Goal: Information Seeking & Learning: Learn about a topic

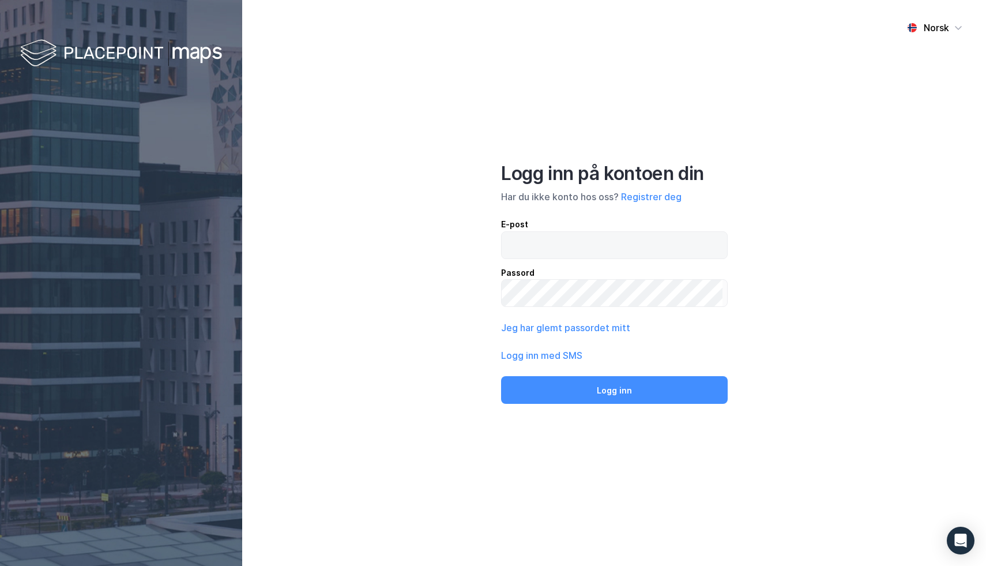
click at [592, 245] on input "email" at bounding box center [612, 245] width 221 height 27
type input "[EMAIL_ADDRESS]"
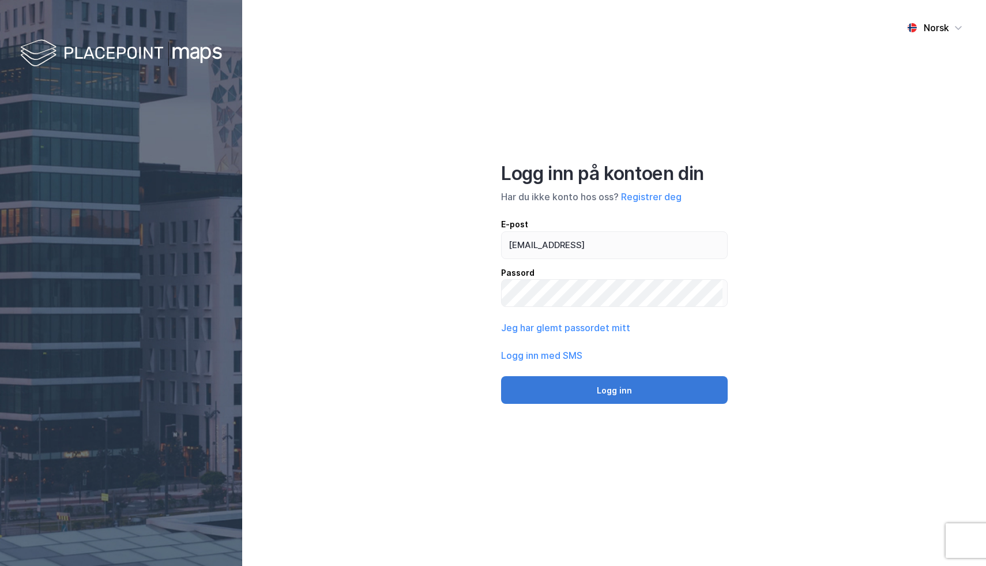
click at [627, 383] on button "Logg inn" at bounding box center [614, 390] width 227 height 28
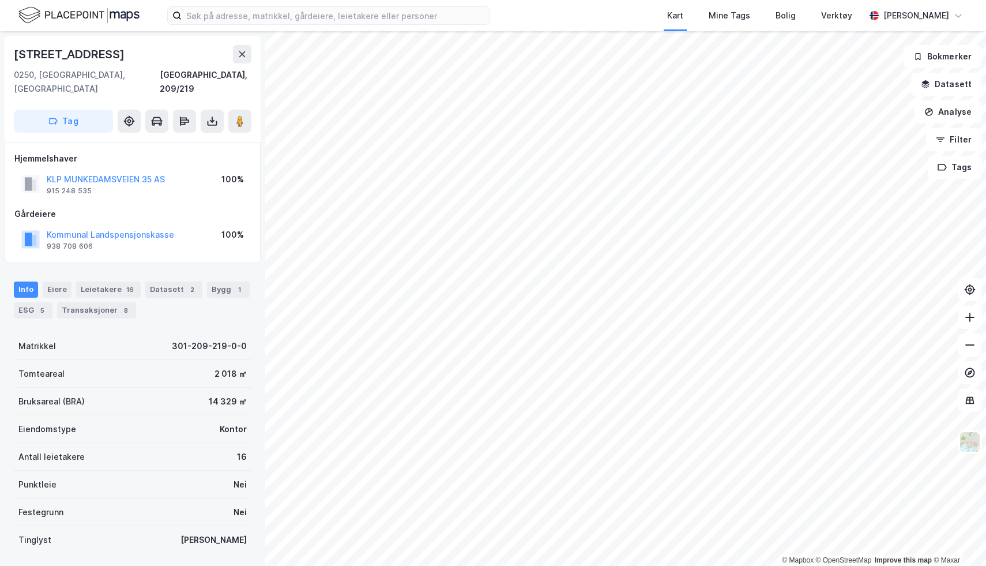
click at [893, 554] on div "© Mapbox © OpenStreetMap Improve this map © Maxar" at bounding box center [493, 298] width 986 height 534
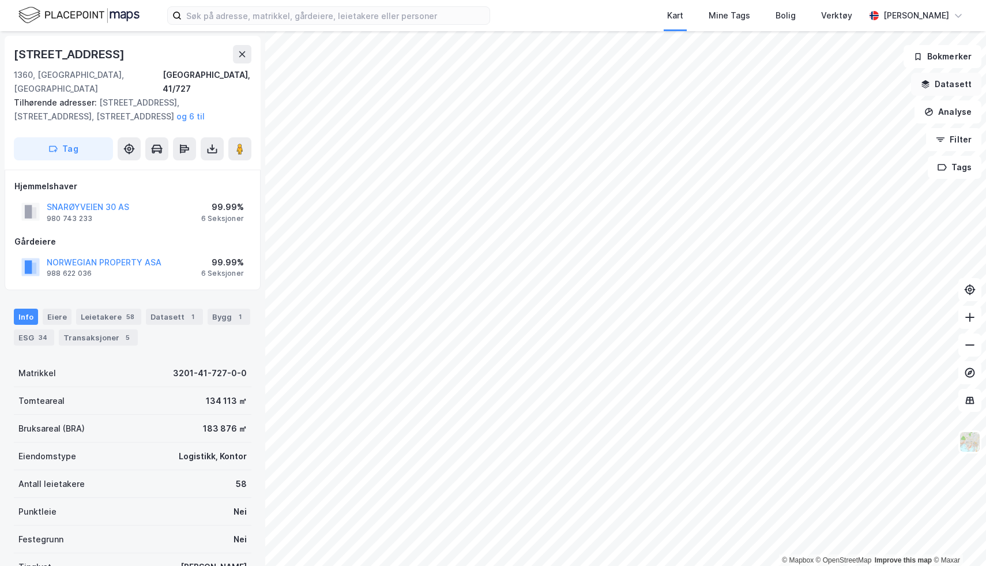
click at [946, 81] on button "Datasett" at bounding box center [946, 84] width 70 height 23
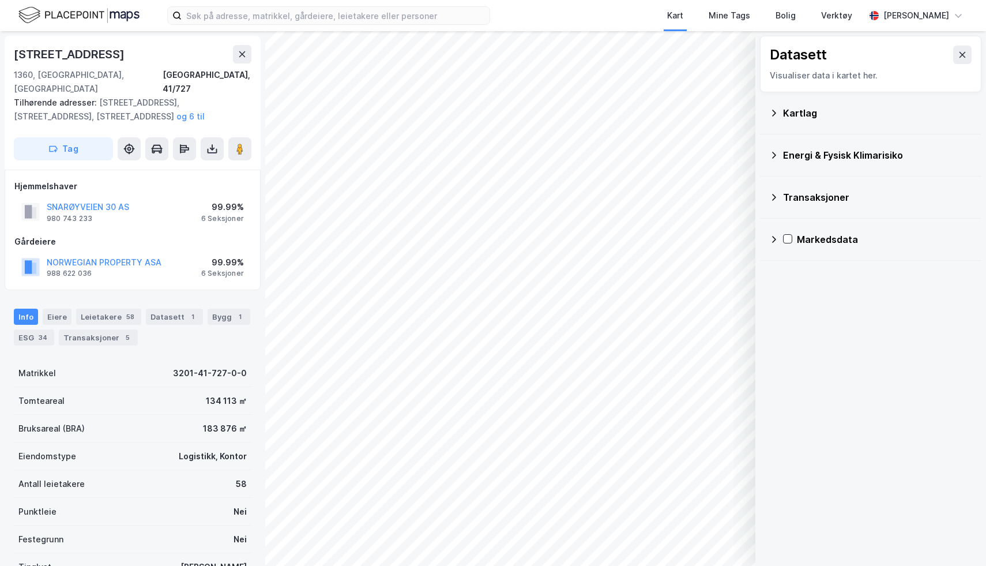
click at [774, 240] on icon at bounding box center [774, 239] width 4 height 7
click at [777, 196] on icon at bounding box center [773, 197] width 9 height 9
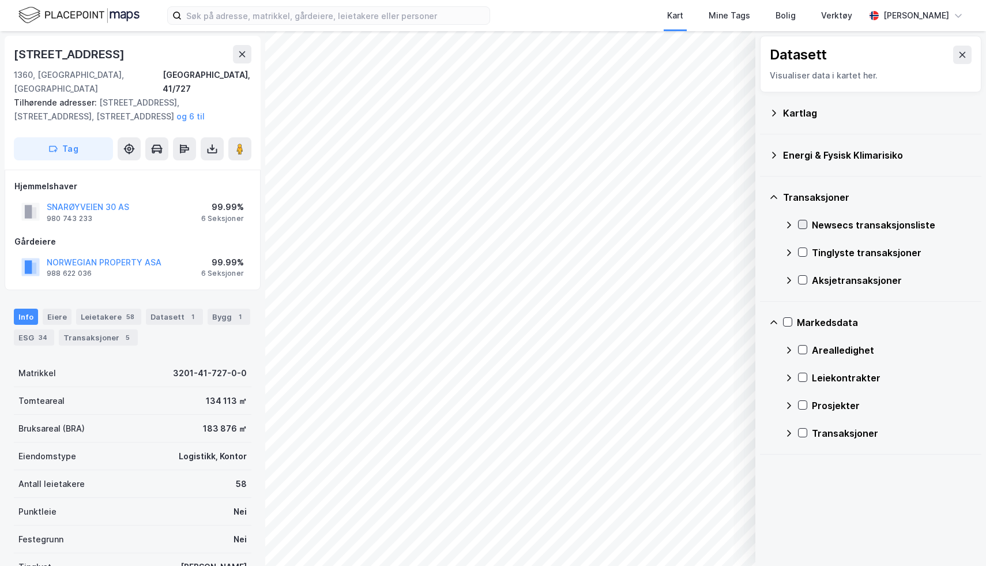
click at [800, 223] on icon at bounding box center [802, 224] width 8 height 8
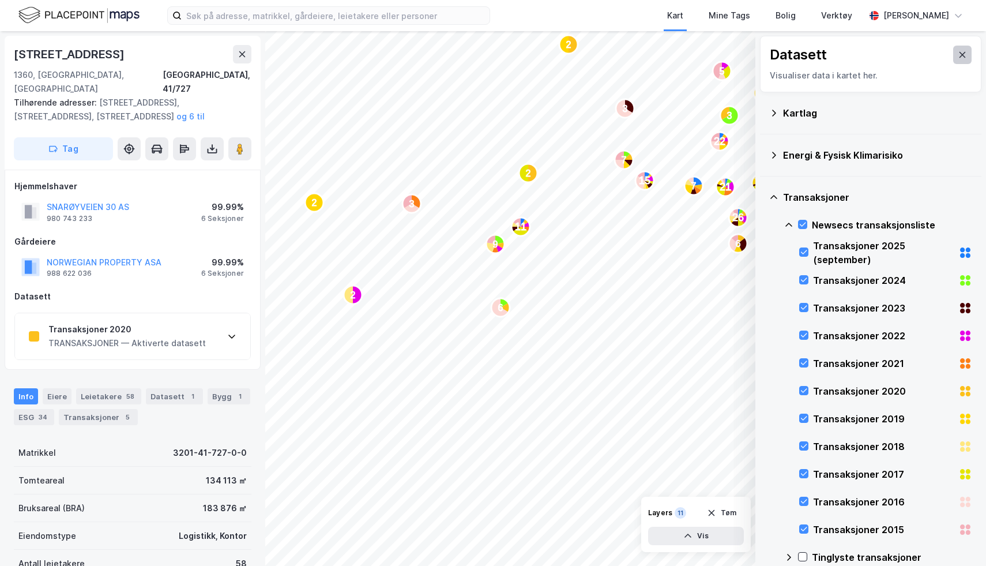
click at [958, 54] on icon at bounding box center [962, 54] width 9 height 9
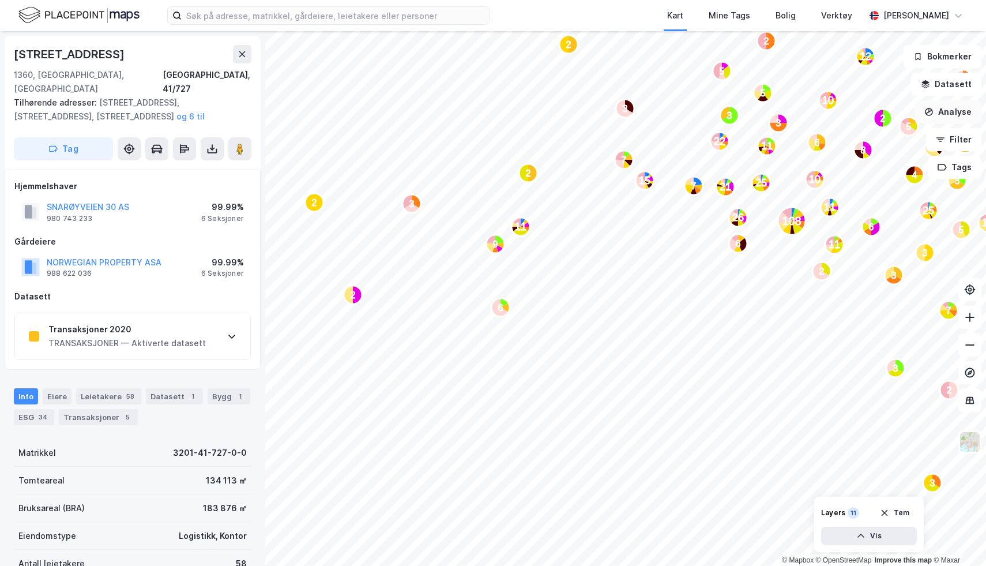
click at [944, 111] on button "Analyse" at bounding box center [947, 111] width 67 height 23
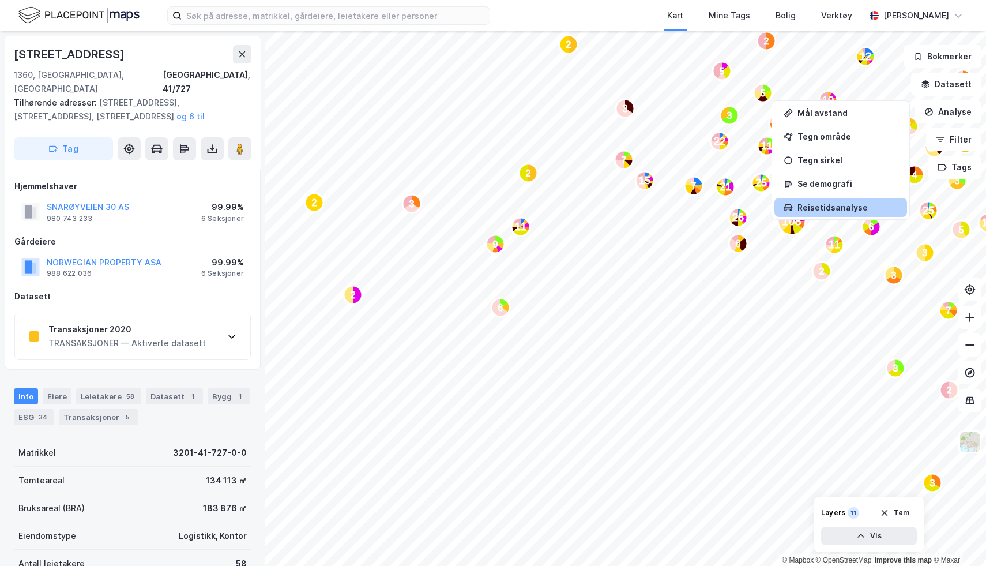
click at [869, 199] on div "Reisetidsanalyse" at bounding box center [840, 207] width 133 height 19
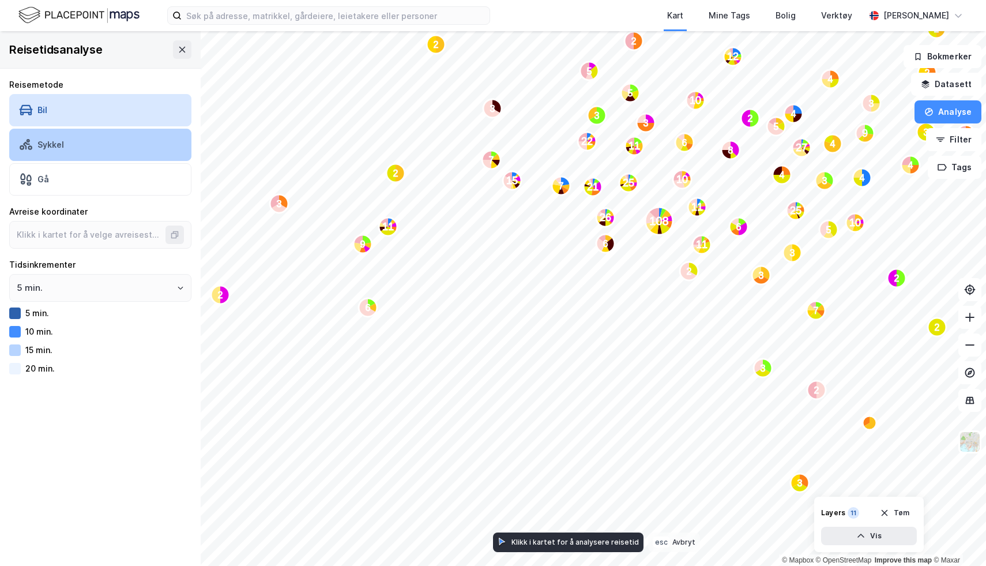
click at [129, 140] on div "Sykkel" at bounding box center [100, 145] width 182 height 32
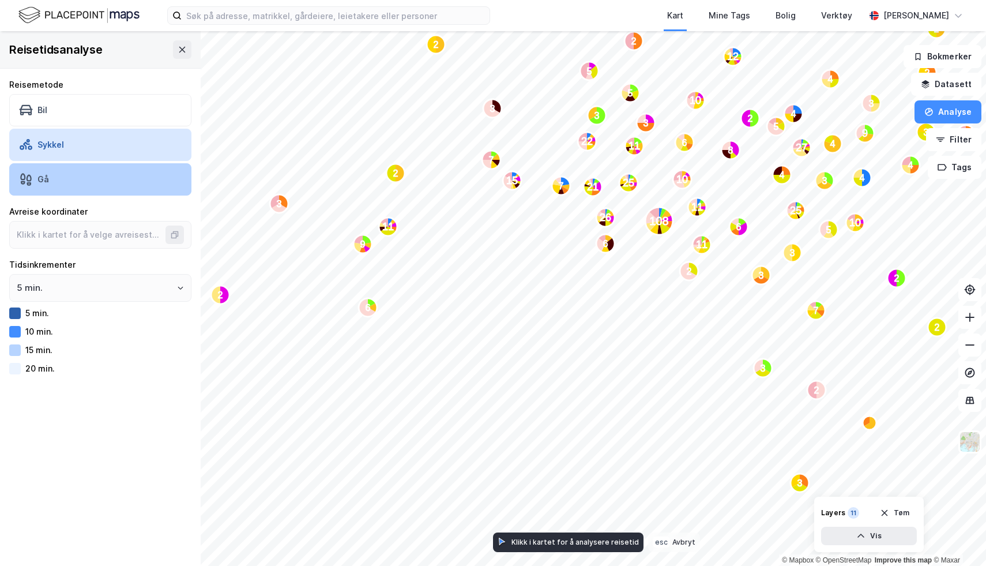
click at [118, 179] on div "Gå" at bounding box center [100, 179] width 182 height 32
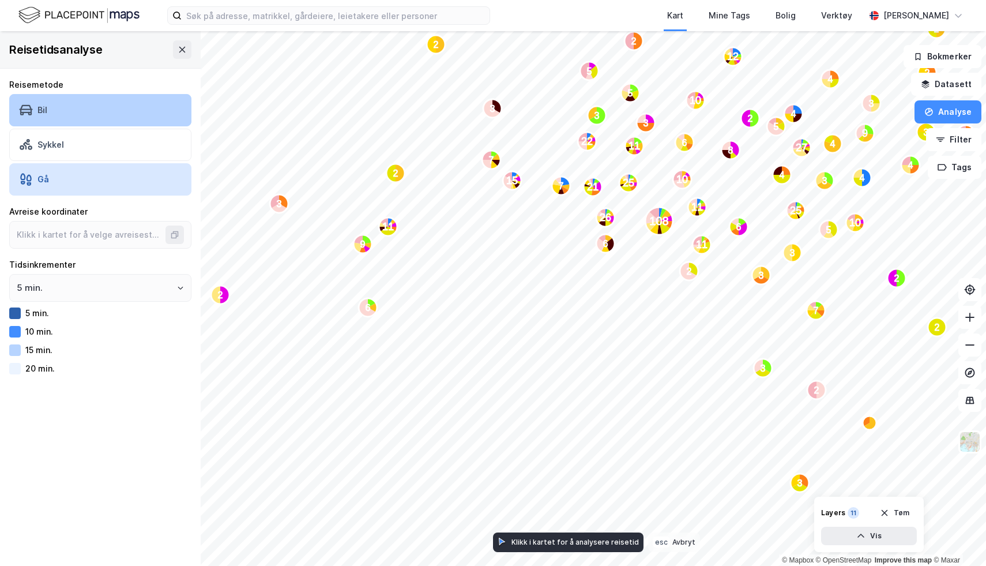
click at [105, 110] on div "Bil" at bounding box center [100, 110] width 182 height 32
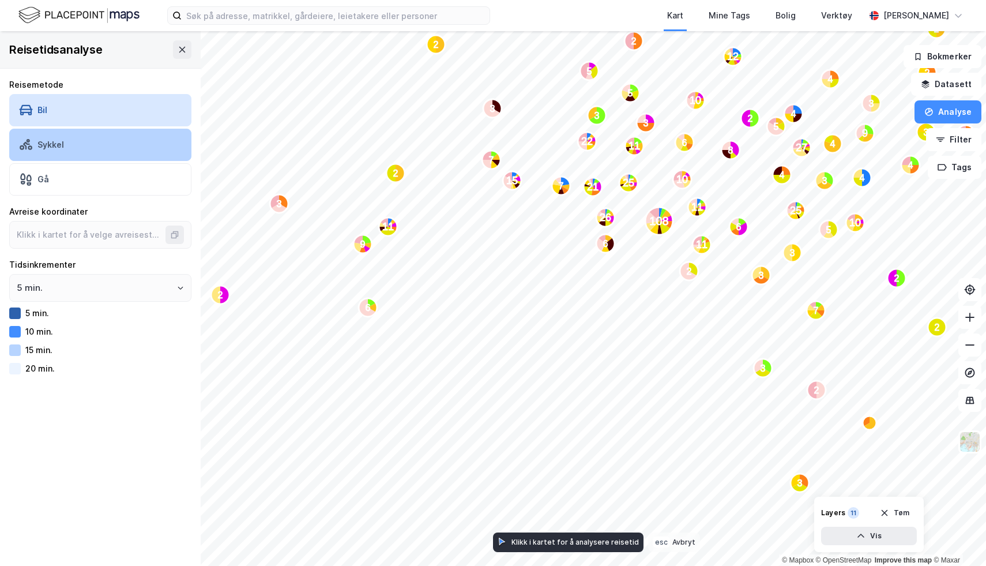
click at [104, 137] on div "Sykkel" at bounding box center [100, 145] width 182 height 32
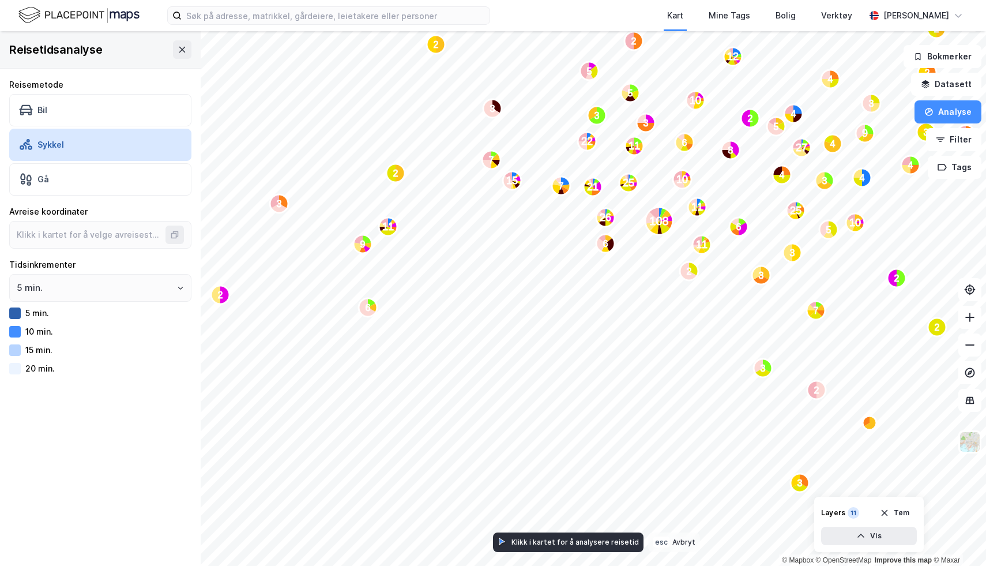
click at [101, 161] on div "Reisemetode Bil [PERSON_NAME]" at bounding box center [100, 137] width 182 height 118
click at [175, 55] on button at bounding box center [182, 49] width 18 height 18
